Goal: Information Seeking & Learning: Understand process/instructions

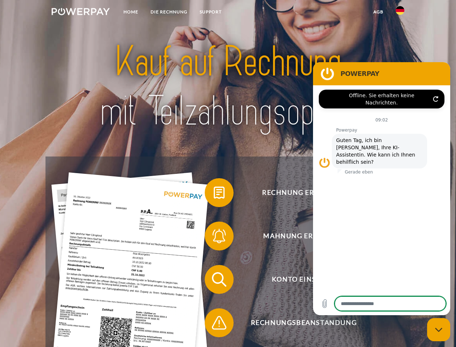
click at [81, 13] on img at bounding box center [81, 11] width 58 height 7
click at [400, 13] on img at bounding box center [400, 10] width 9 height 9
click at [378, 12] on link "agb" at bounding box center [378, 11] width 22 height 13
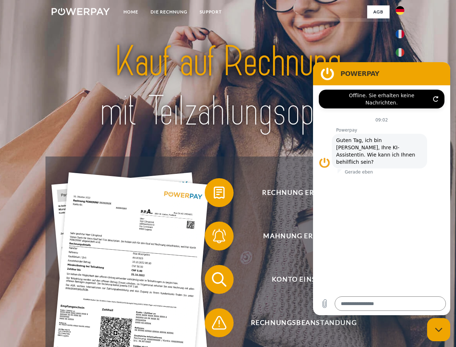
click at [214, 194] on span at bounding box center [208, 192] width 36 height 36
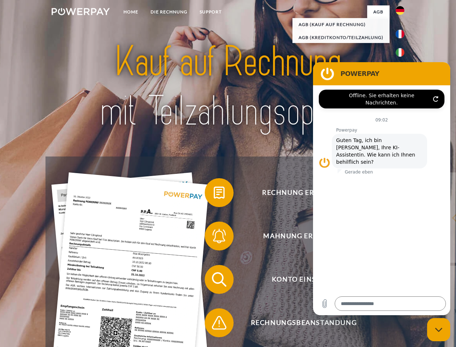
click at [214, 237] on span at bounding box center [208, 236] width 36 height 36
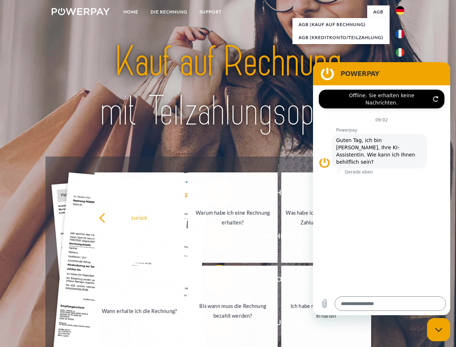
click at [214, 281] on link "Bis wann muss die Rechnung bezahlt werden?" at bounding box center [233, 311] width 90 height 90
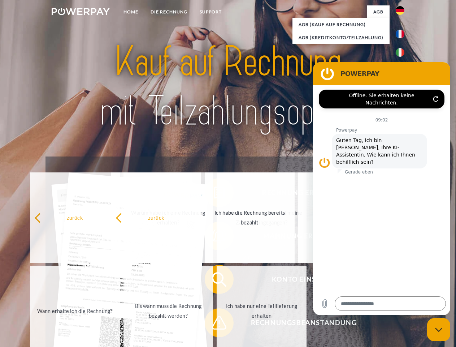
click at [214, 324] on span at bounding box center [208, 323] width 36 height 36
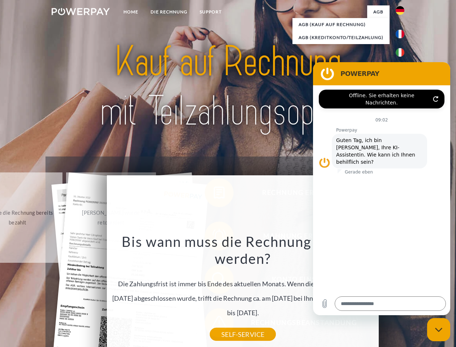
click at [439, 329] on icon "Messaging-Fenster schließen" at bounding box center [439, 329] width 8 height 5
type textarea "*"
